Goal: Information Seeking & Learning: Learn about a topic

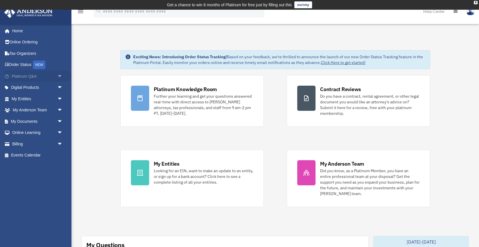
click at [35, 79] on link "Platinum Q&A arrow_drop_down" at bounding box center [37, 76] width 67 height 11
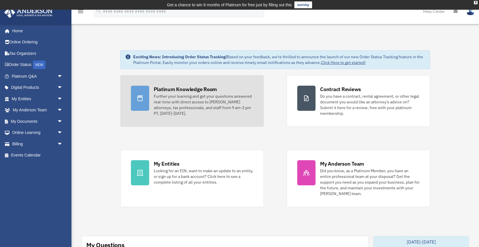
click at [162, 113] on div "Further your learning and get your questions answered real-time with direct acc…" at bounding box center [203, 104] width 99 height 23
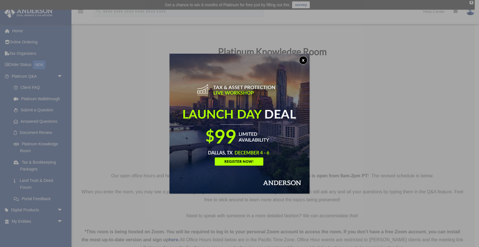
click at [305, 60] on button "x" at bounding box center [303, 60] width 9 height 9
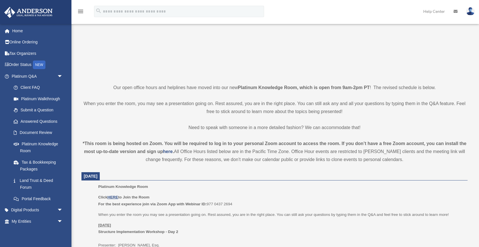
scroll to position [149, 0]
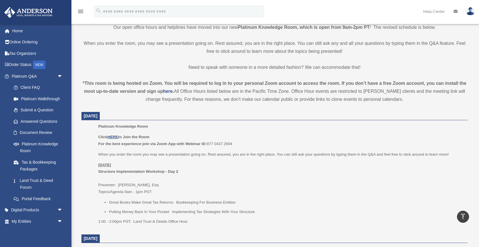
click at [115, 141] on p "Click HERE to Join the Room For the best experience join via Zoom App with Webi…" at bounding box center [280, 140] width 365 height 13
click at [115, 134] on p "Click HERE to Join the Room For the best experience join via Zoom App with Webi…" at bounding box center [280, 140] width 365 height 13
click at [115, 136] on u "HERE" at bounding box center [112, 137] width 11 height 4
